Goal: Task Accomplishment & Management: Manage account settings

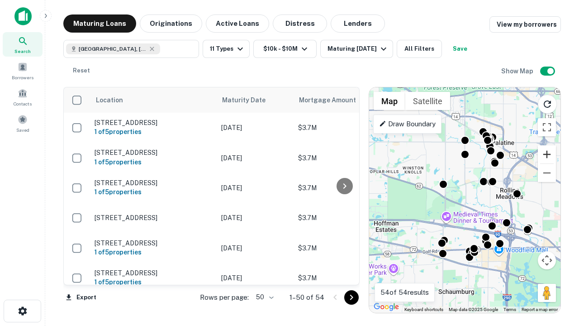
click at [547, 154] on button "Zoom in" at bounding box center [547, 154] width 18 height 18
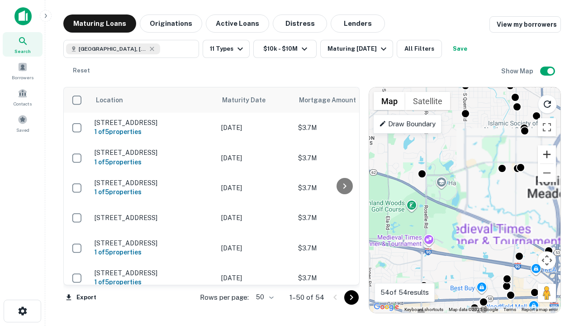
click at [547, 154] on button "Zoom in" at bounding box center [547, 154] width 18 height 18
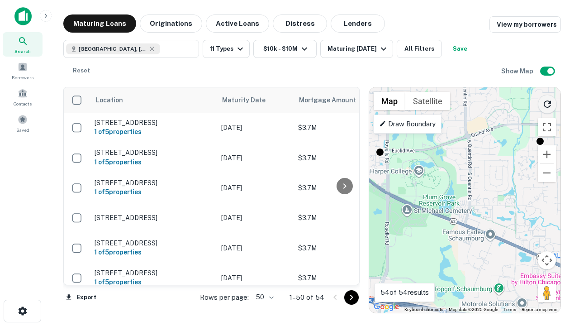
click at [547, 102] on icon "Reload search area" at bounding box center [547, 104] width 11 height 11
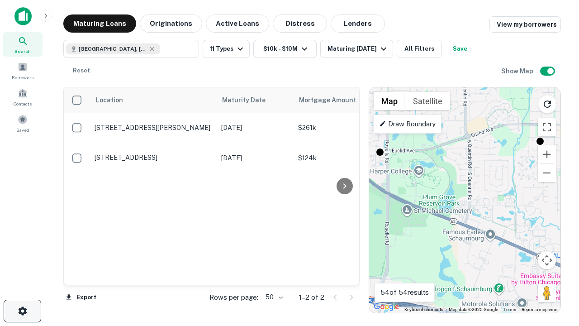
click at [22, 311] on icon "button" at bounding box center [22, 310] width 11 height 11
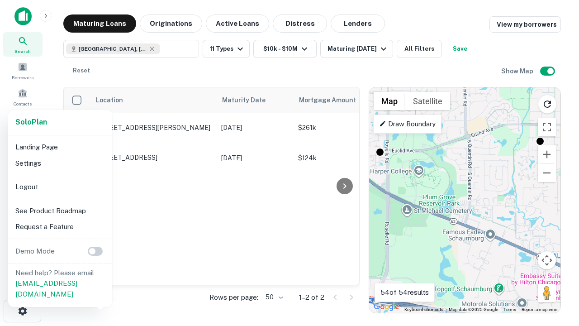
click at [60, 186] on li "Logout" at bounding box center [60, 187] width 97 height 16
